Goal: Book appointment/travel/reservation

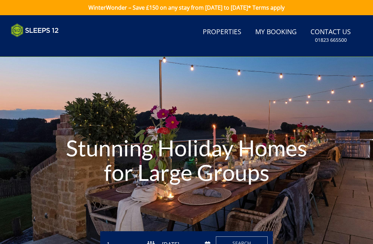
click at [222, 39] on link "Properties" at bounding box center [222, 33] width 44 height 16
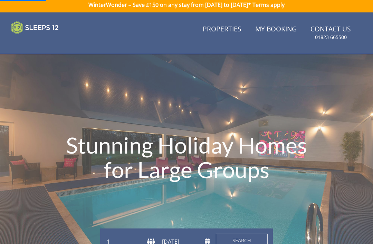
scroll to position [38, 0]
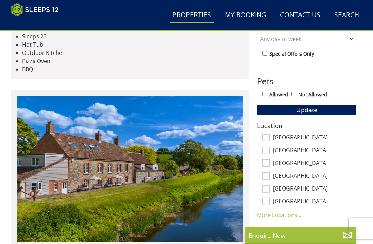
click at [270, 138] on input "[GEOGRAPHIC_DATA]" at bounding box center [267, 138] width 8 height 8
checkbox input "true"
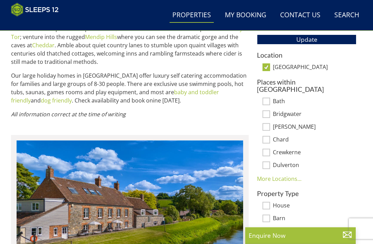
scroll to position [394, 0]
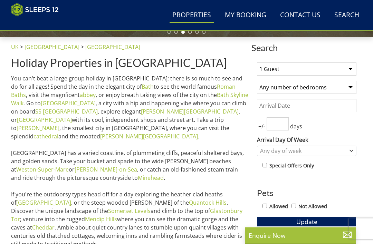
click at [350, 68] on select "1 Guest 2 Guests 3 Guests 4 Guests 5 Guests 6 Guests 7 Guests 8 Guests 9 Guests…" at bounding box center [307, 69] width 100 height 13
select select "14"
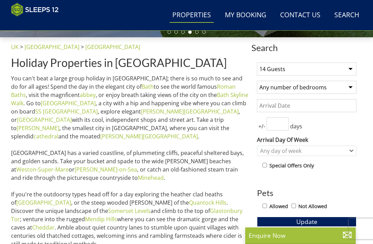
click at [352, 85] on select "Any number of bedrooms 4 Bedrooms 5 Bedrooms 6 Bedrooms 7 Bedrooms 8 Bedrooms 9…" at bounding box center [307, 87] width 100 height 13
select select "6"
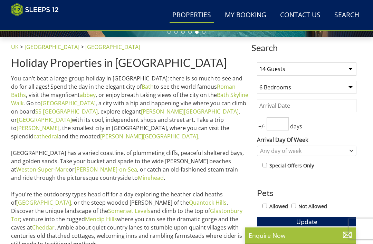
click at [267, 204] on input "Allowed" at bounding box center [265, 206] width 4 height 4
checkbox input "true"
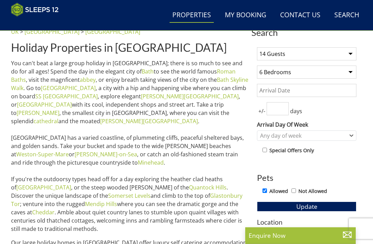
scroll to position [233, 0]
click at [99, 196] on p "You can't beat a large group holiday in [GEOGRAPHIC_DATA]; there is so much to …" at bounding box center [130, 146] width 238 height 174
click at [314, 206] on span "Update" at bounding box center [307, 207] width 21 height 8
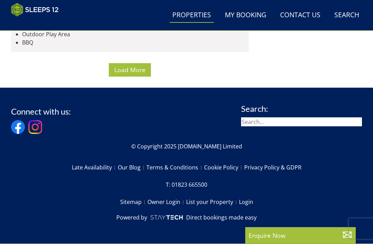
click at [122, 74] on span "Load More" at bounding box center [129, 70] width 31 height 8
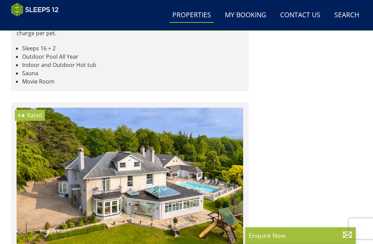
click at [347, 20] on link "Search Check Availability" at bounding box center [347, 16] width 30 height 16
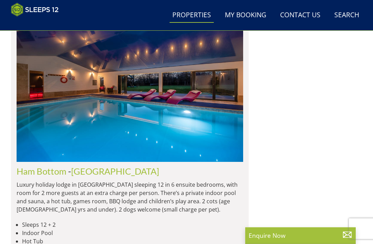
scroll to position [1561, 0]
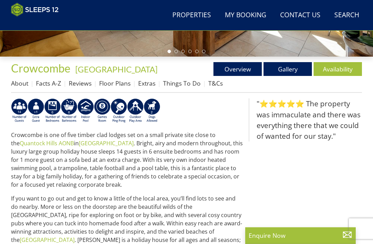
scroll to position [198, 0]
click at [343, 69] on link "Availability" at bounding box center [338, 69] width 48 height 14
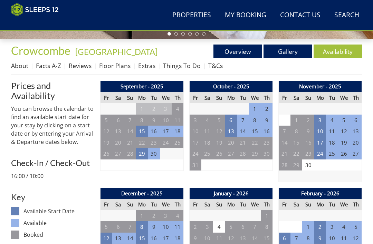
scroll to position [217, 0]
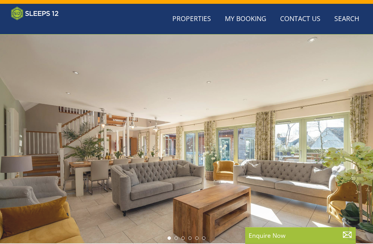
scroll to position [198, 0]
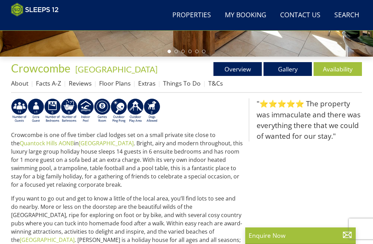
scroll to position [1561, 0]
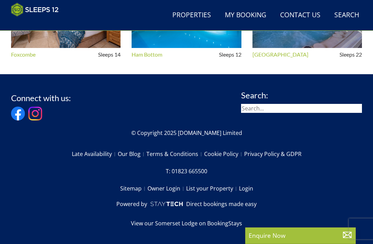
select select "14"
select select "6"
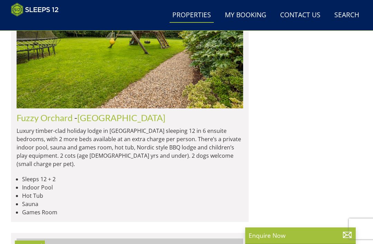
scroll to position [1885, 0]
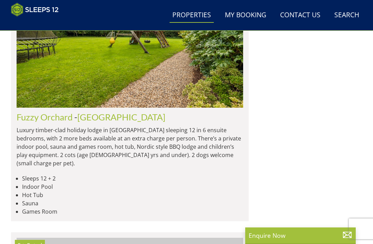
click at [93, 108] on img at bounding box center [130, 34] width 227 height 147
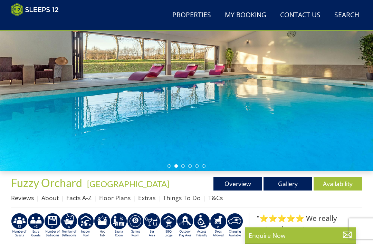
scroll to position [86, 0]
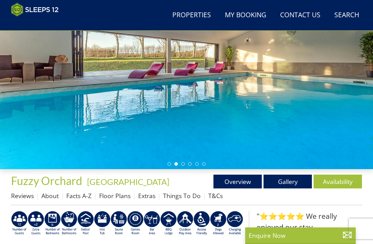
click at [339, 181] on link "Availability" at bounding box center [338, 182] width 48 height 14
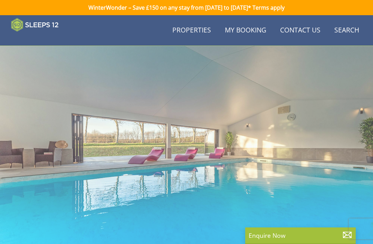
scroll to position [86, 0]
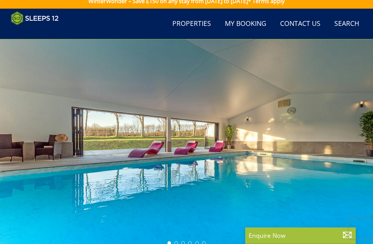
select select "14"
select select "6"
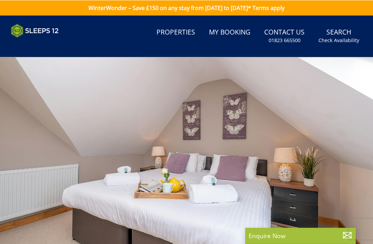
select select "14"
select select "6"
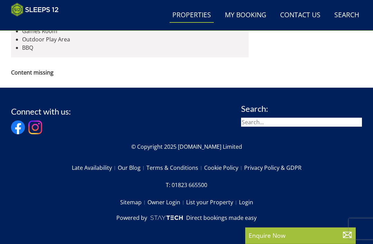
click at [23, 76] on strong "Content missing" at bounding box center [32, 73] width 43 height 8
click at [30, 76] on strong "Content missing" at bounding box center [32, 73] width 43 height 8
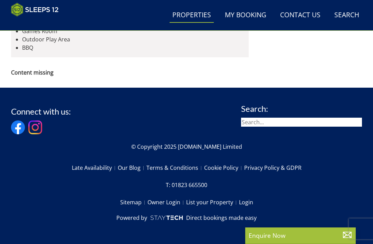
click at [29, 76] on strong "Content missing" at bounding box center [32, 73] width 43 height 8
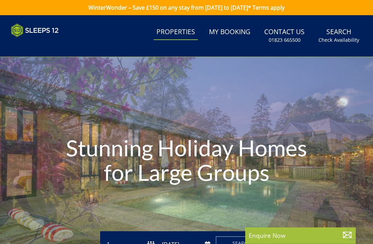
click at [226, 167] on h1 "Stunning Holiday Homes for Large Groups" at bounding box center [186, 160] width 261 height 77
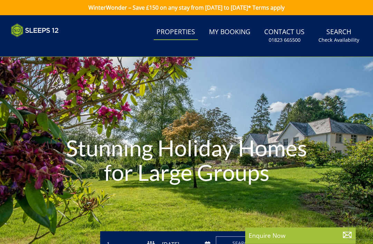
click at [245, 197] on h1 "Stunning Holiday Homes for Large Groups" at bounding box center [186, 160] width 261 height 77
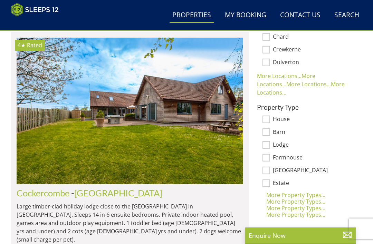
click at [84, 138] on img at bounding box center [130, 111] width 227 height 147
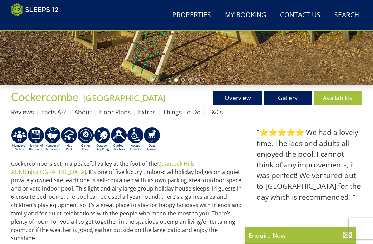
click at [340, 94] on link "Availability" at bounding box center [338, 98] width 48 height 14
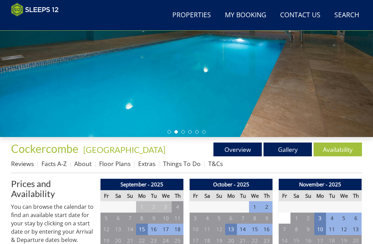
scroll to position [62, 0]
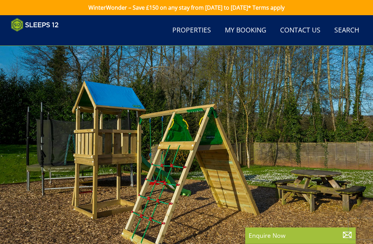
scroll to position [170, 0]
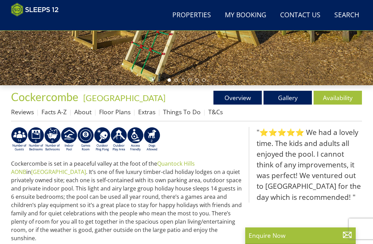
select select "14"
select select "6"
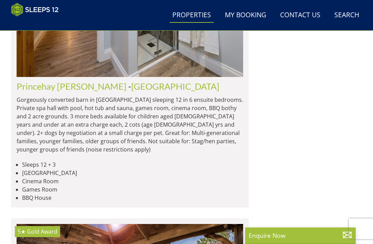
scroll to position [3297, 0]
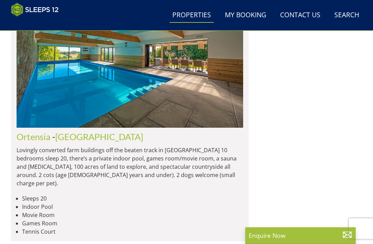
scroll to position [5552, 0]
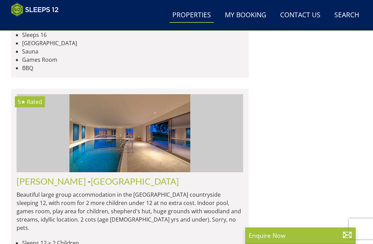
scroll to position [6557, 0]
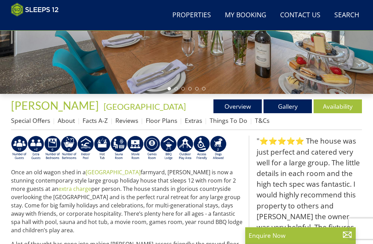
scroll to position [184, 0]
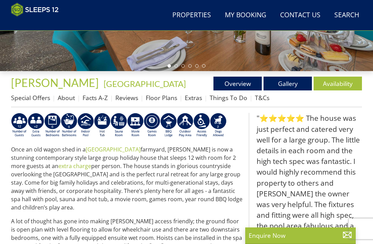
click at [334, 87] on link "Availability" at bounding box center [338, 84] width 48 height 14
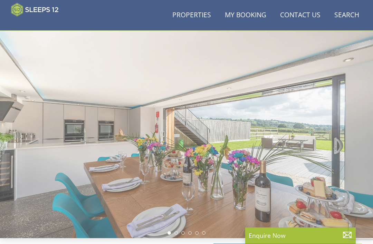
scroll to position [8, 0]
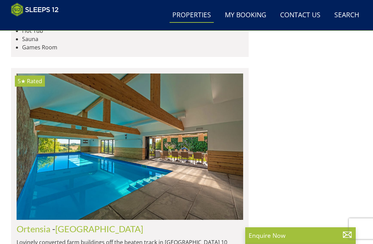
scroll to position [5470, 0]
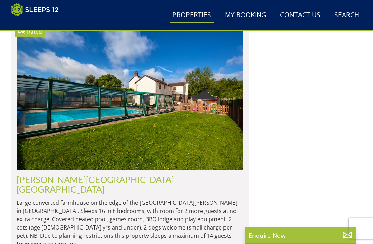
scroll to position [9273, 0]
